Goal: Task Accomplishment & Management: Complete application form

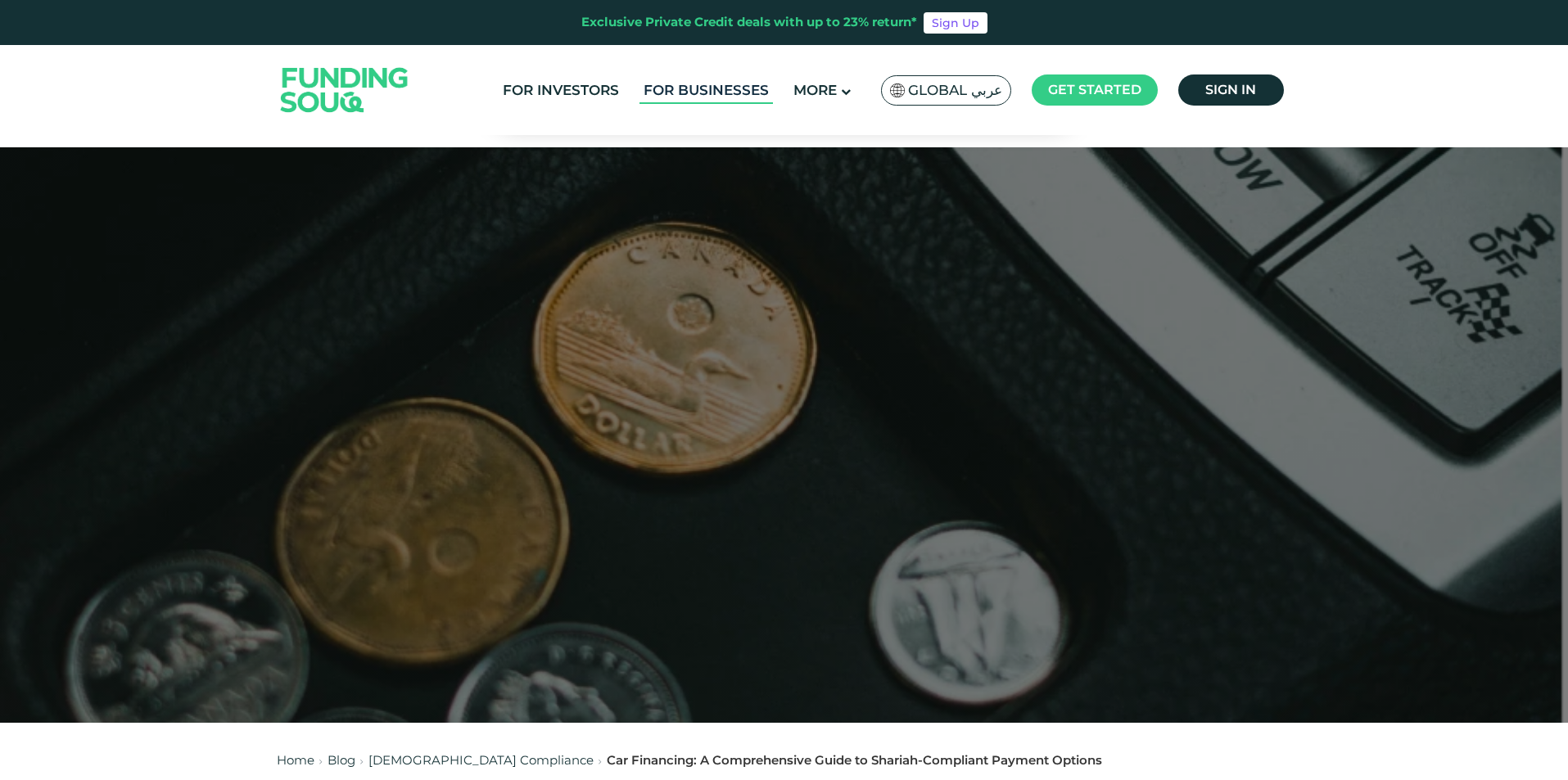
click at [726, 99] on link "For Businesses" at bounding box center [707, 91] width 133 height 27
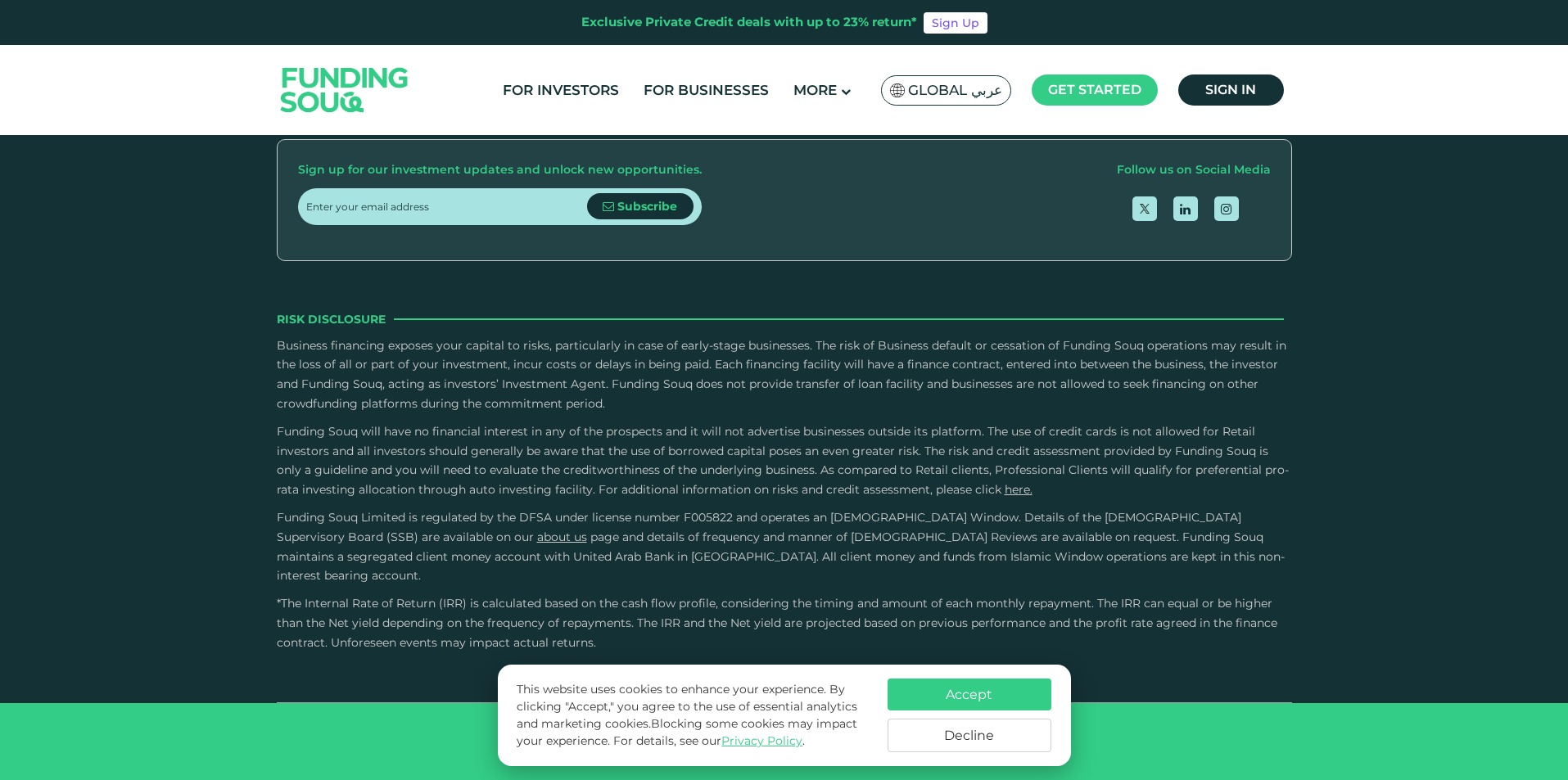
drag, startPoint x: 1327, startPoint y: 421, endPoint x: 1328, endPoint y: 406, distance: 15.0
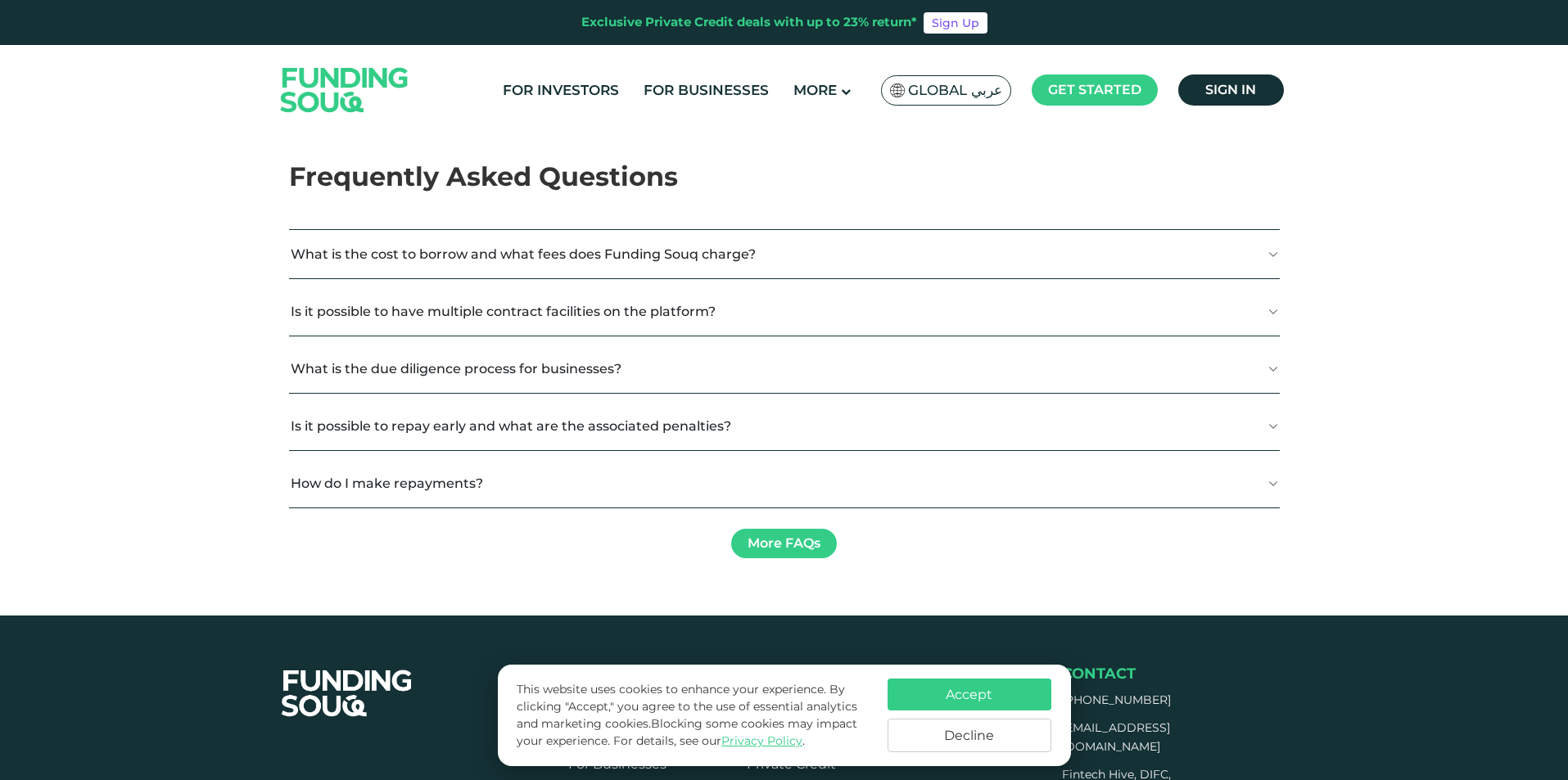
scroll to position [2497, 0]
